Goal: Transaction & Acquisition: Download file/media

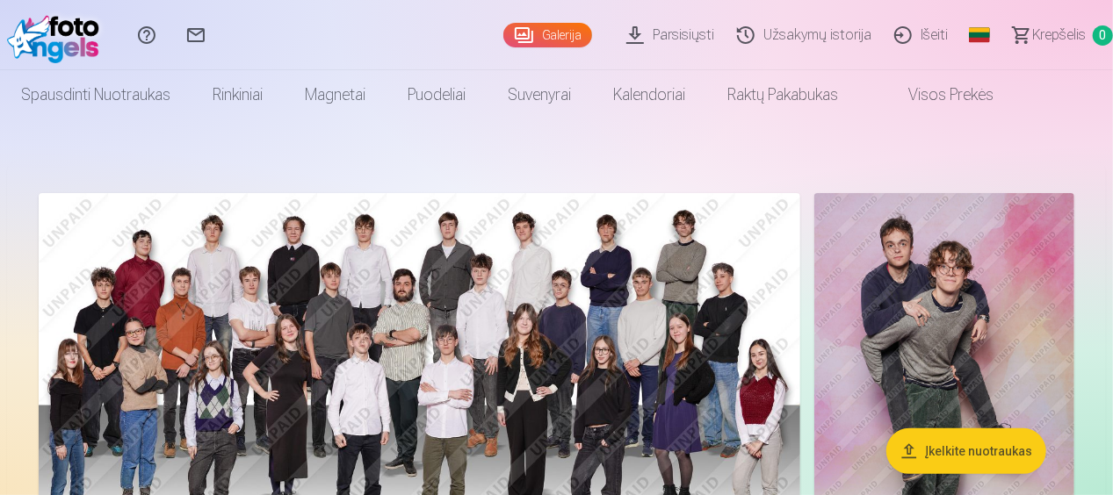
click at [668, 28] on link "Parsisiųsti" at bounding box center [672, 35] width 111 height 70
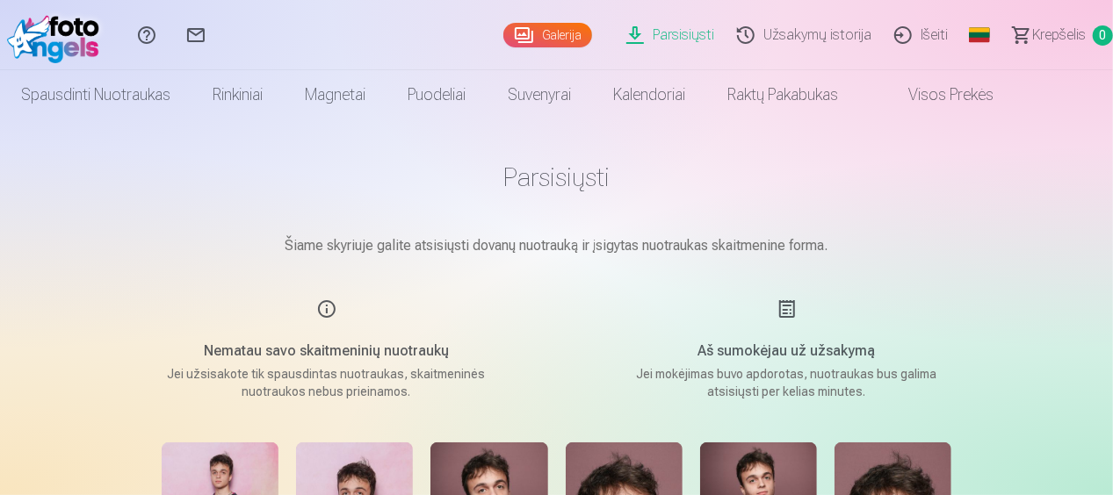
click at [678, 32] on link "Parsisiųsti" at bounding box center [672, 35] width 111 height 70
drag, startPoint x: 1112, startPoint y: 82, endPoint x: 1120, endPoint y: 112, distance: 30.9
click at [1112, 112] on html "Pagalbos centras Susisiekite su mumis Galerija Parsisiųsti Užsakymų istorija Iš…" at bounding box center [556, 247] width 1113 height 495
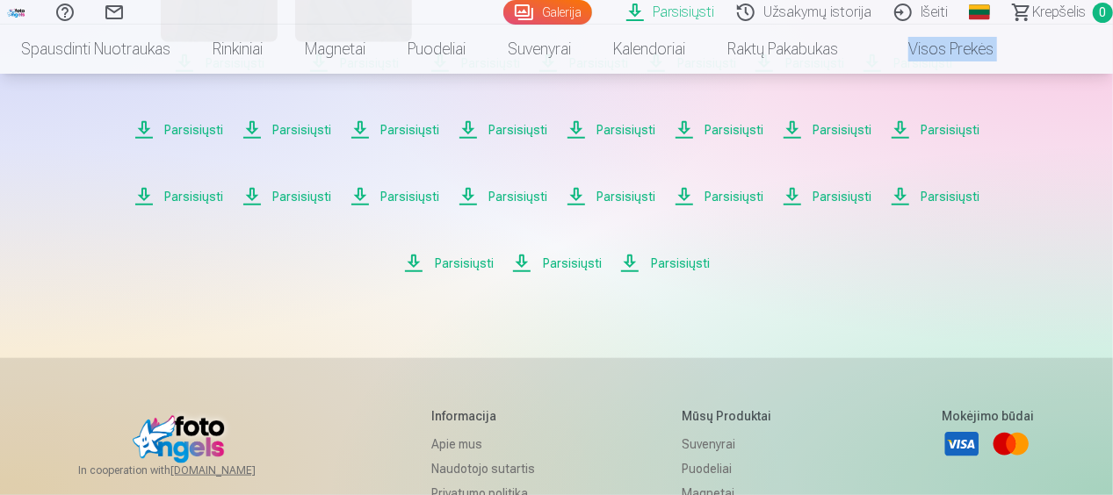
scroll to position [869, 0]
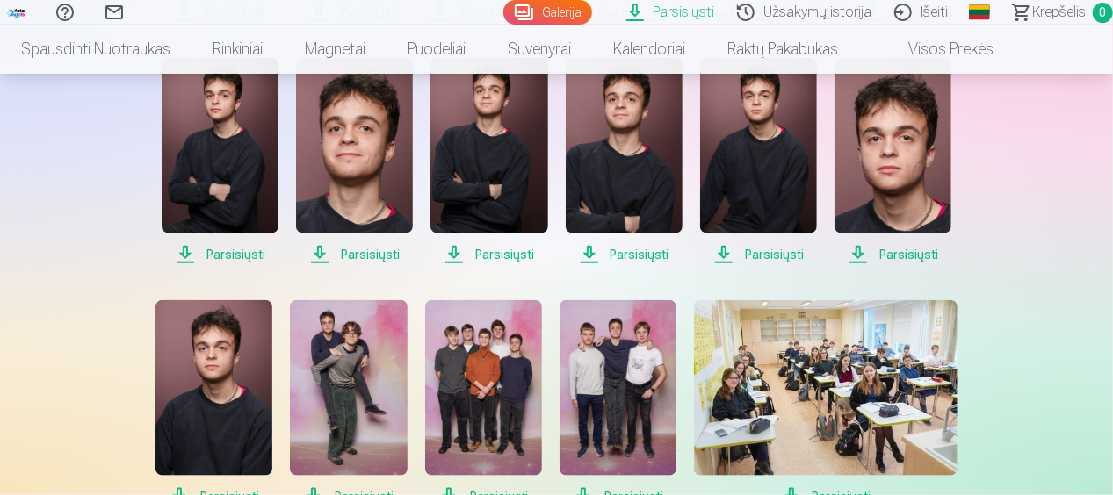
drag, startPoint x: 1112, startPoint y: 202, endPoint x: 1114, endPoint y: 79, distance: 123.0
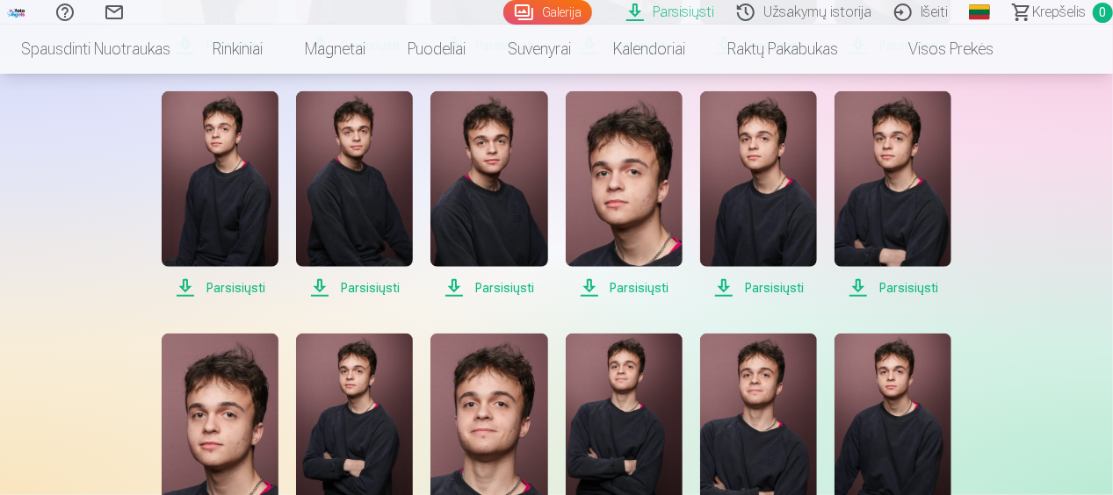
scroll to position [576, 0]
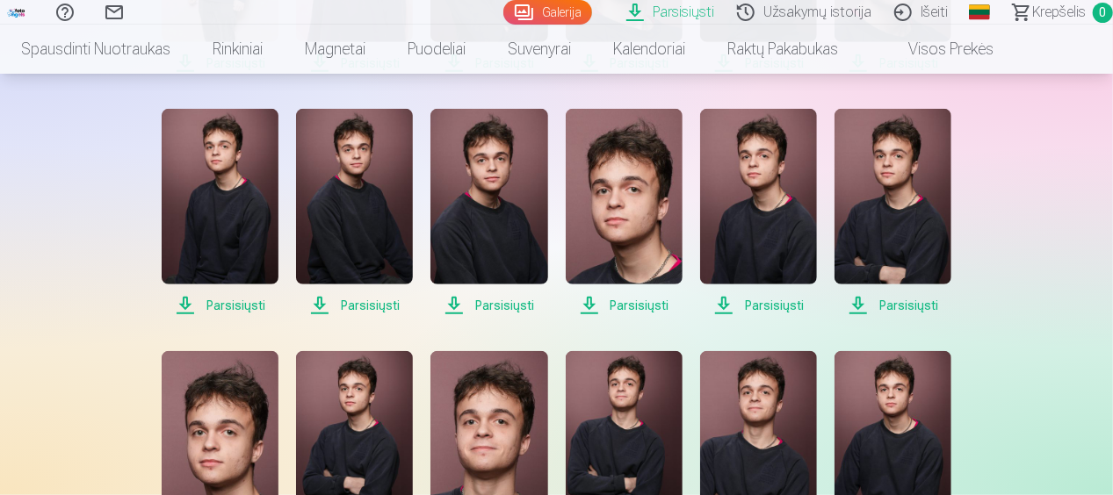
click at [646, 306] on span "Parsisiųsti" at bounding box center [624, 305] width 117 height 21
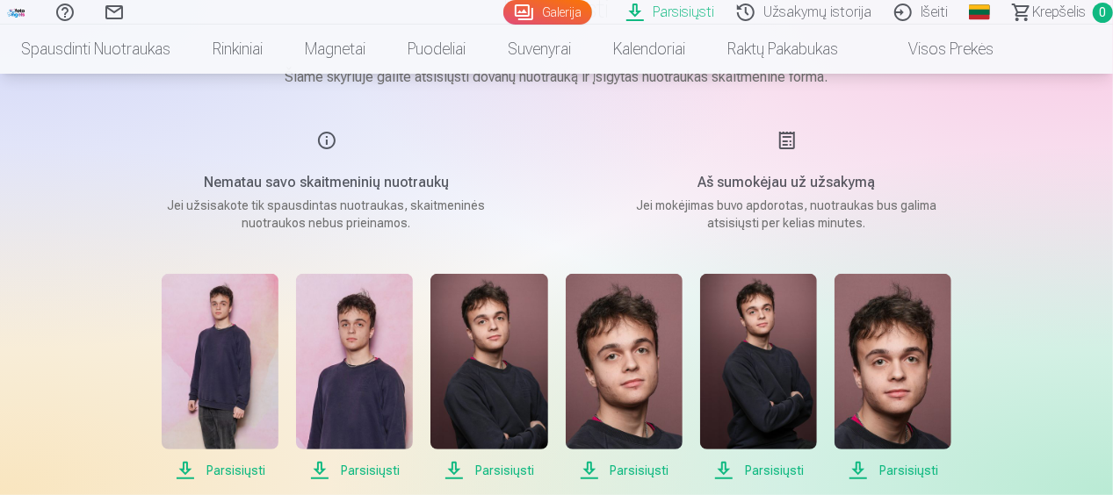
scroll to position [162, 0]
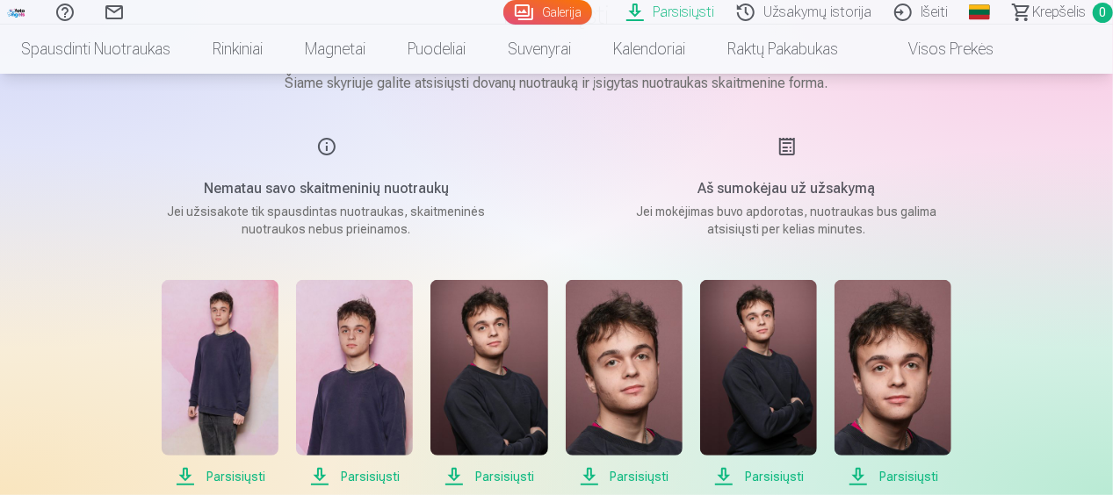
click at [503, 478] on span "Parsisiųsti" at bounding box center [488, 476] width 117 height 21
click at [767, 476] on span "Parsisiųsti" at bounding box center [758, 476] width 117 height 21
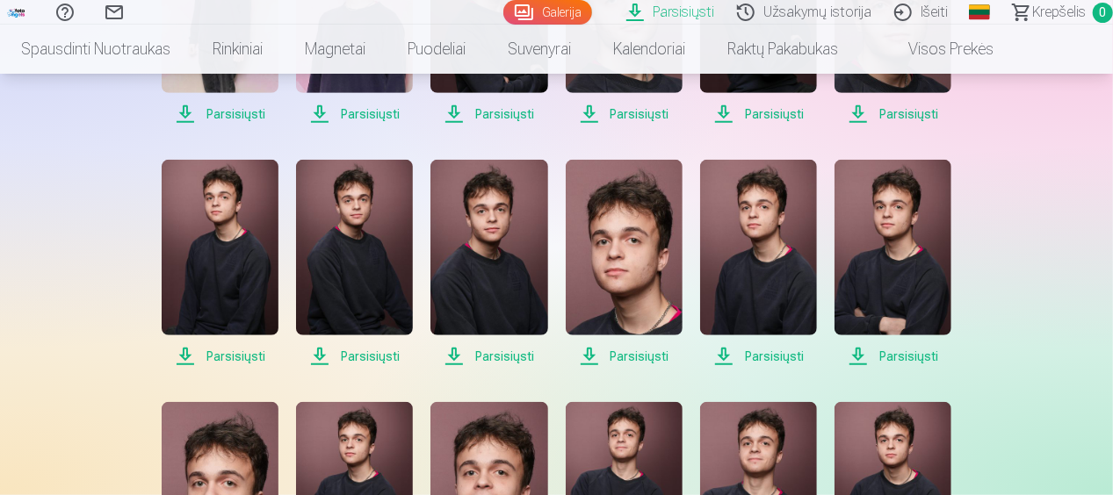
scroll to position [542, 0]
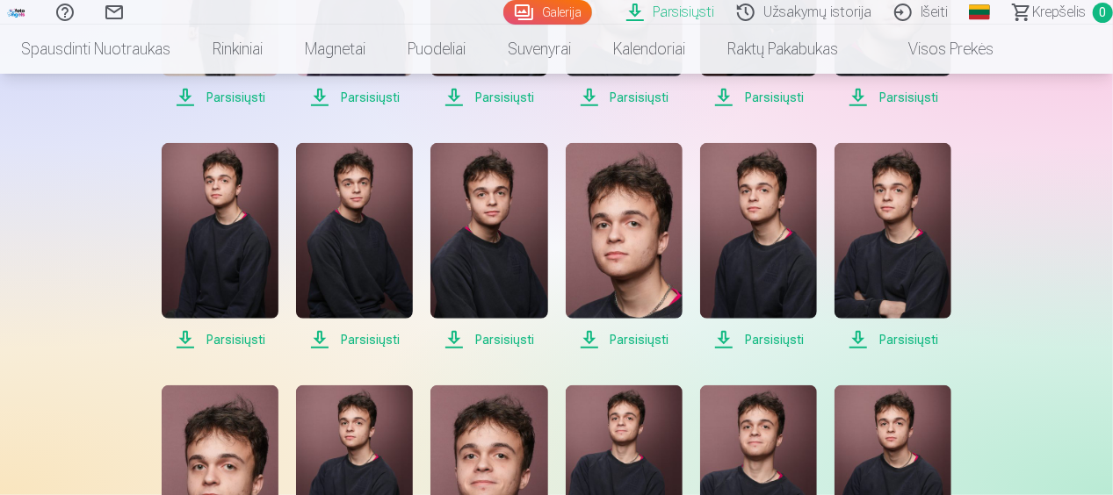
click at [896, 342] on span "Parsisiųsti" at bounding box center [892, 339] width 117 height 21
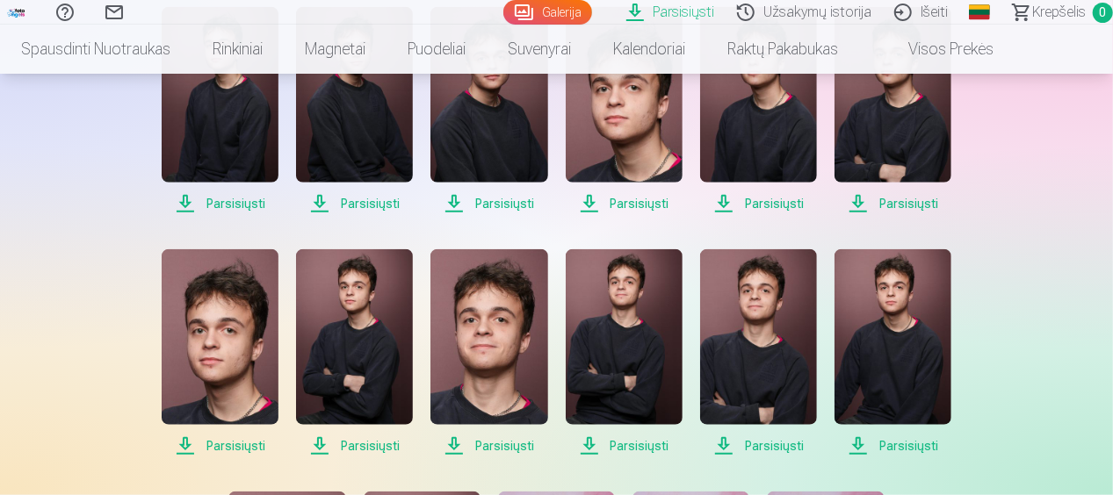
scroll to position [688, 0]
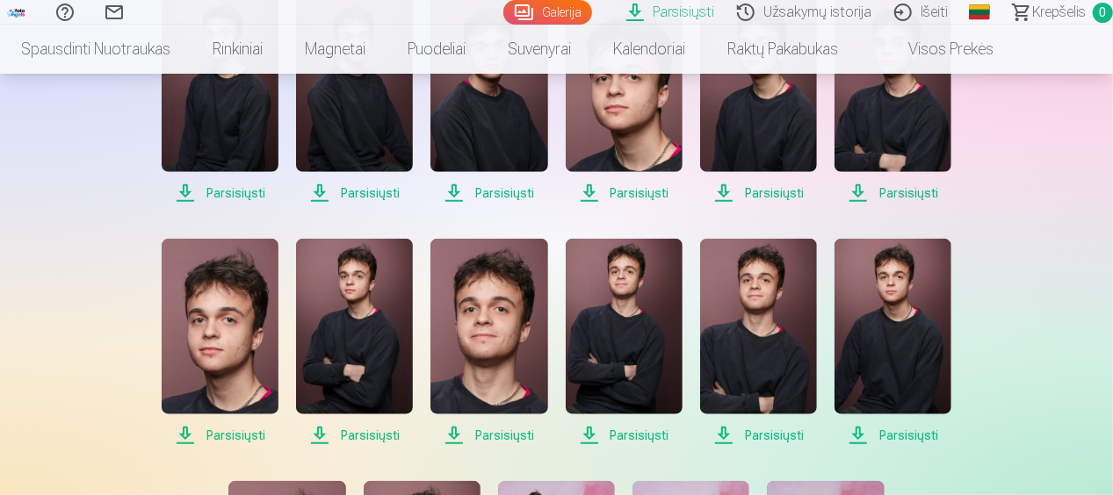
click at [632, 433] on span "Parsisiųsti" at bounding box center [624, 435] width 117 height 21
click at [782, 439] on span "Parsisiųsti" at bounding box center [758, 435] width 117 height 21
drag, startPoint x: 1072, startPoint y: 201, endPoint x: 1116, endPoint y: 179, distance: 49.1
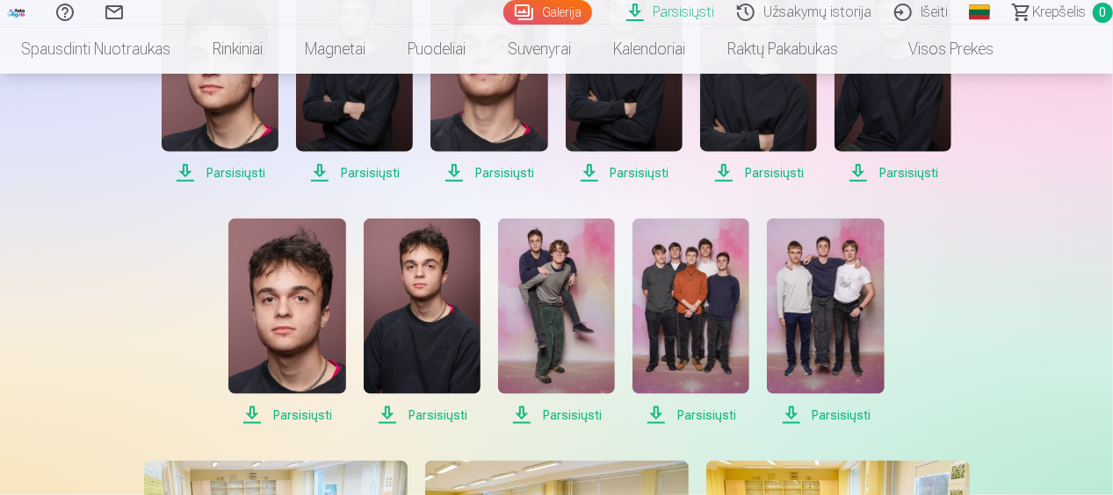
scroll to position [981, 0]
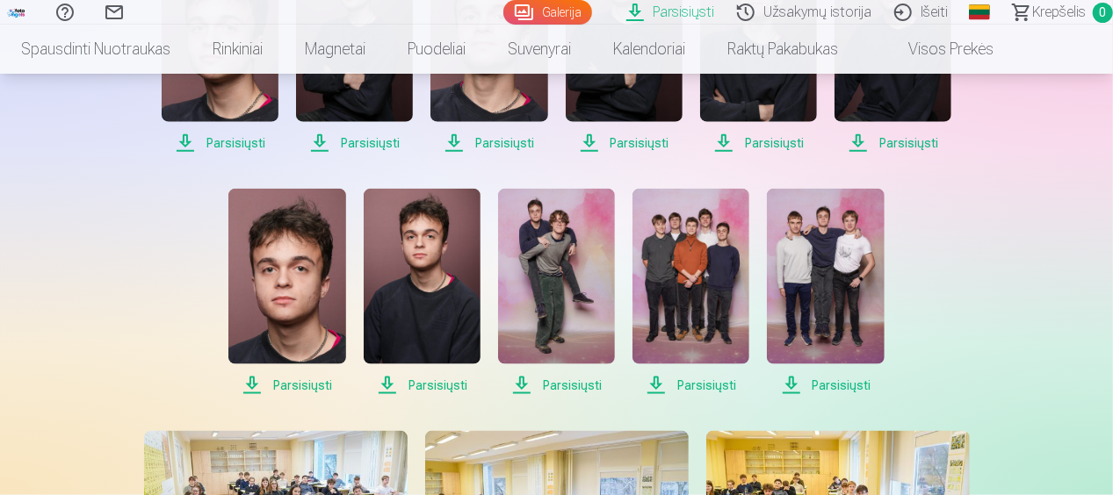
click at [587, 391] on span "Parsisiųsti" at bounding box center [556, 385] width 117 height 21
click at [299, 384] on span "Parsisiųsti" at bounding box center [286, 385] width 117 height 21
click at [1050, 288] on div "Parsisiųsti Šiame skyriuje galite atsisiųsti dovanų nuotrauką ir įsigytas nuotr…" at bounding box center [557, 354] width 1054 height 2671
click at [697, 382] on span "Parsisiųsti" at bounding box center [690, 385] width 117 height 21
click at [1056, 351] on div "Parsisiųsti Šiame skyriuje galite atsisiųsti dovanų nuotrauką ir įsigytas nuotr…" at bounding box center [557, 354] width 1054 height 2671
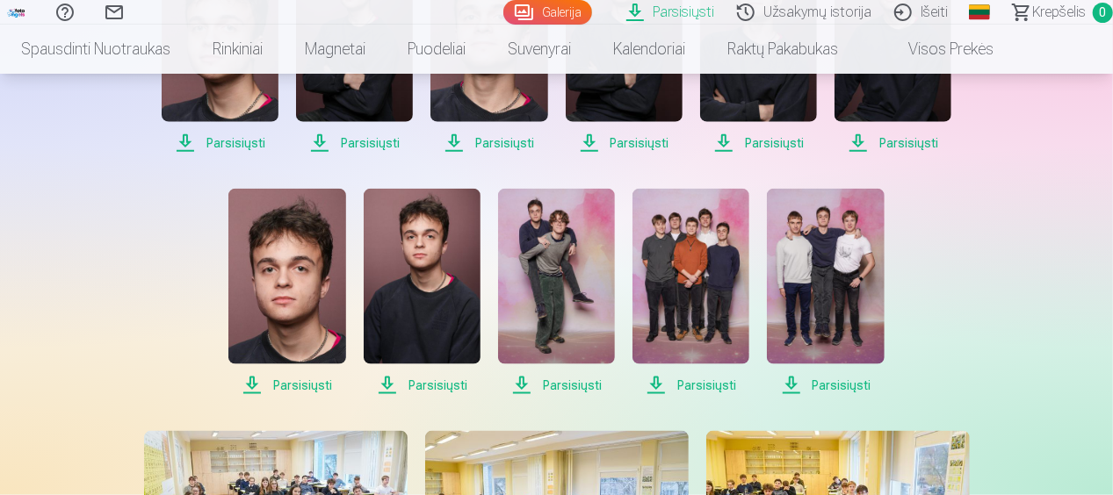
click at [845, 384] on span "Parsisiųsti" at bounding box center [825, 385] width 117 height 21
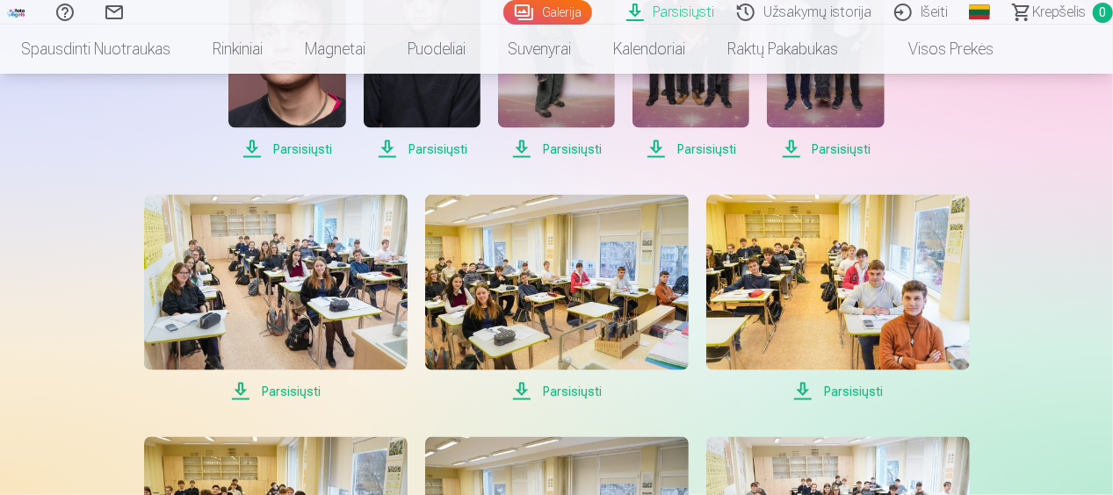
scroll to position [1234, 0]
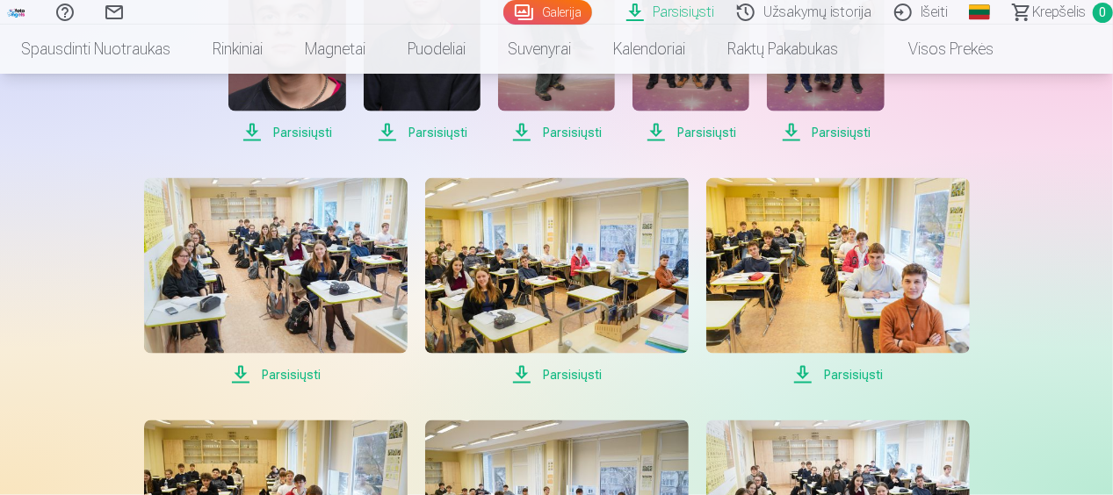
click at [835, 372] on span "Parsisiųsti" at bounding box center [837, 374] width 263 height 21
click at [580, 375] on span "Parsisiųsti" at bounding box center [556, 374] width 263 height 21
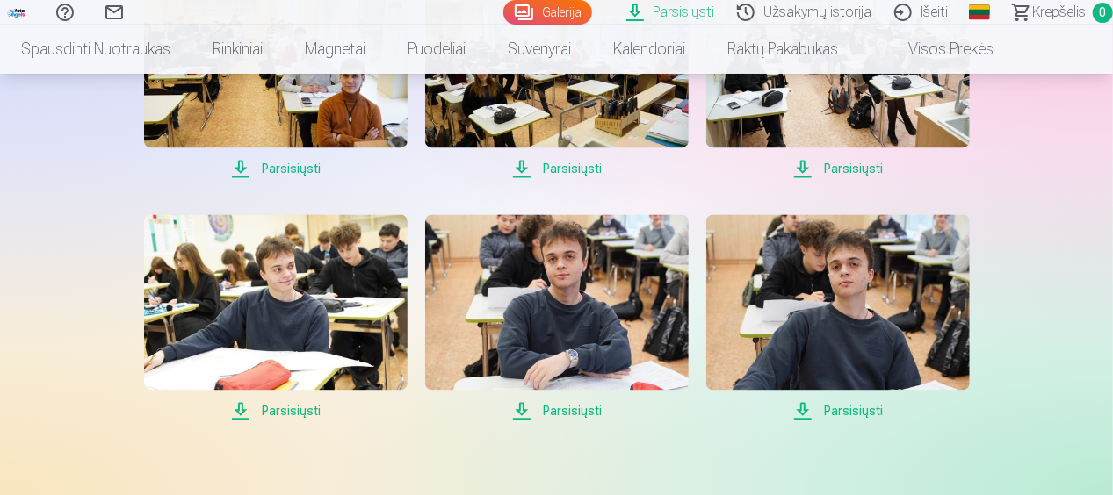
scroll to position [1708, 0]
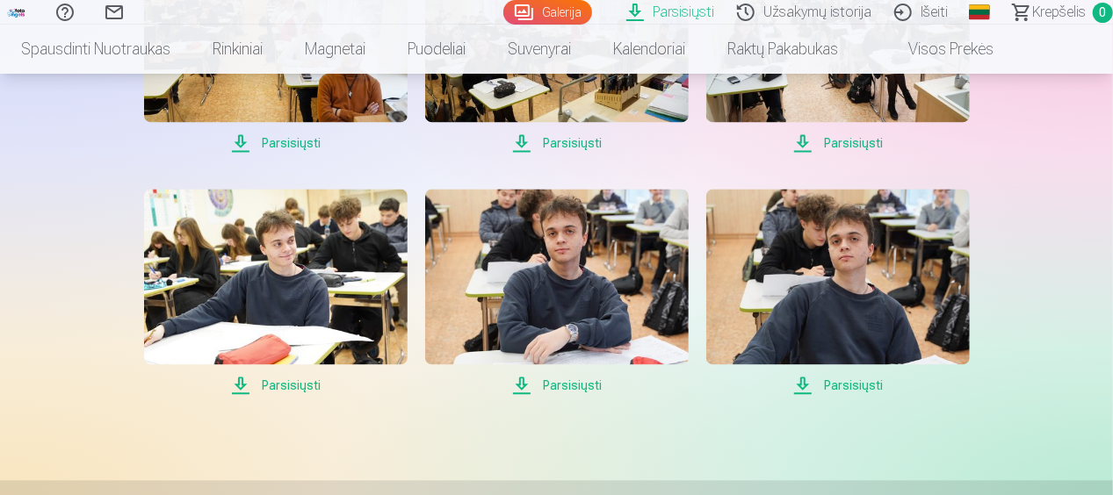
click at [253, 384] on span "Parsisiųsti" at bounding box center [275, 385] width 263 height 21
drag, startPoint x: 1112, startPoint y: 393, endPoint x: 1120, endPoint y: 440, distance: 47.2
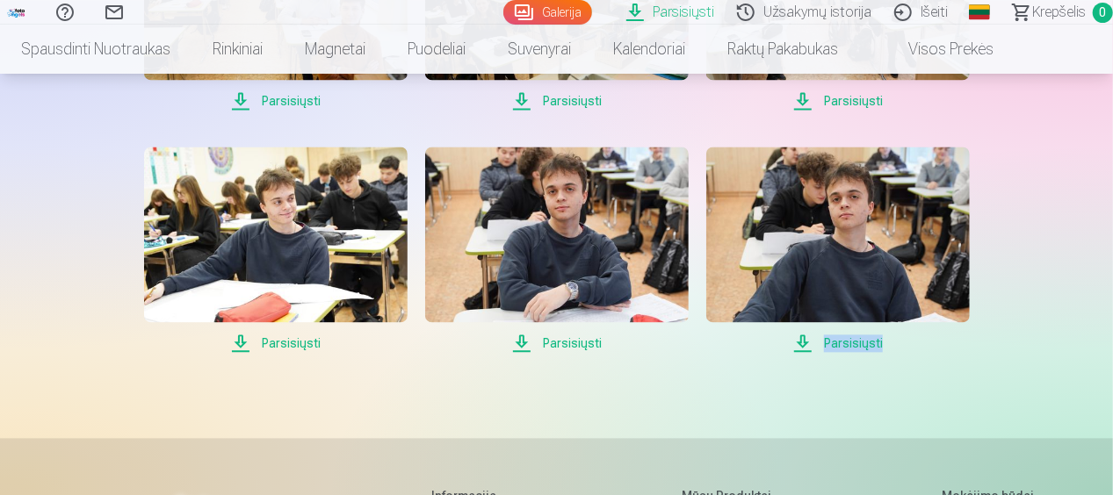
scroll to position [1725, 0]
